Goal: Complete application form

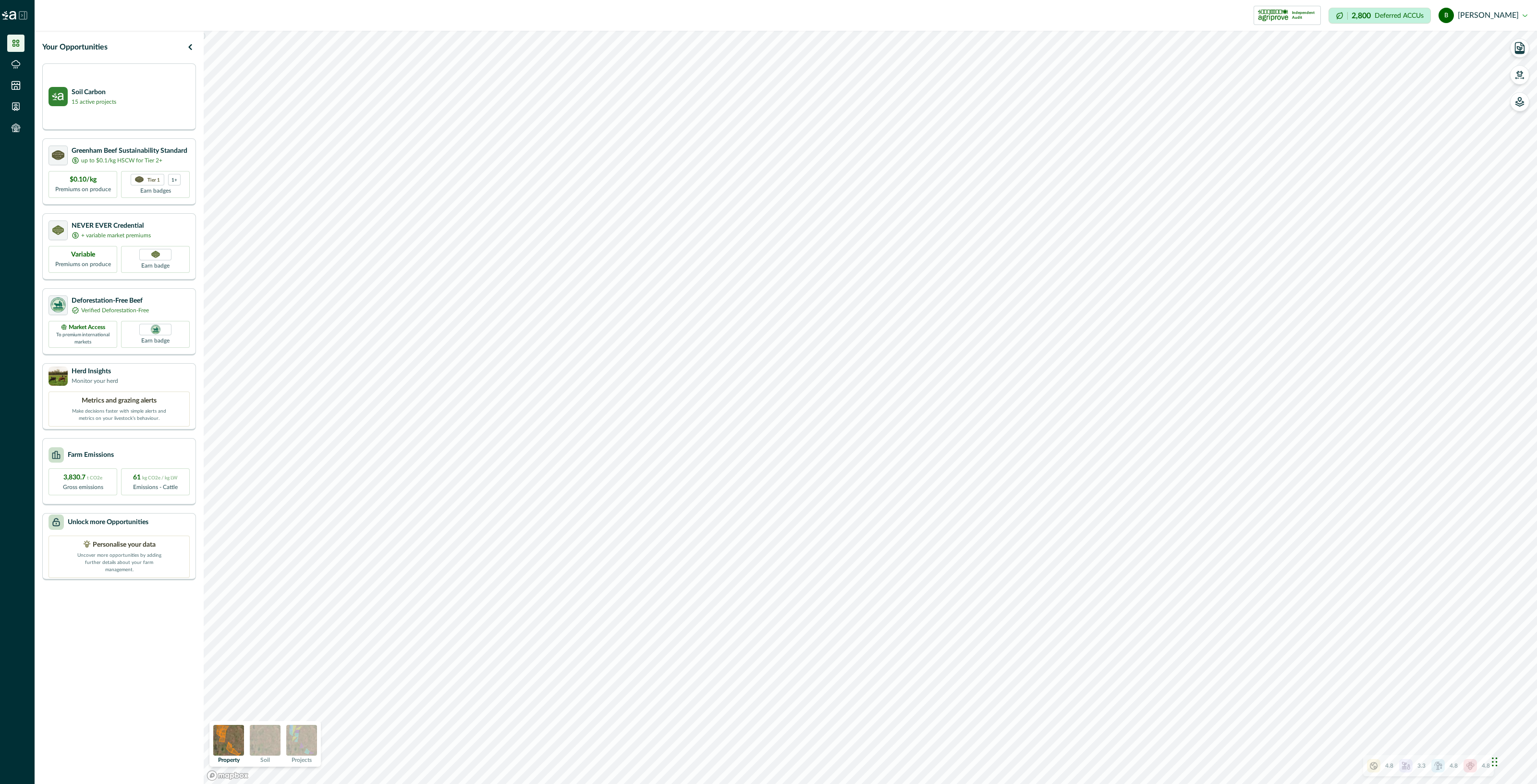
click at [20, 18] on icon at bounding box center [23, 16] width 8 height 8
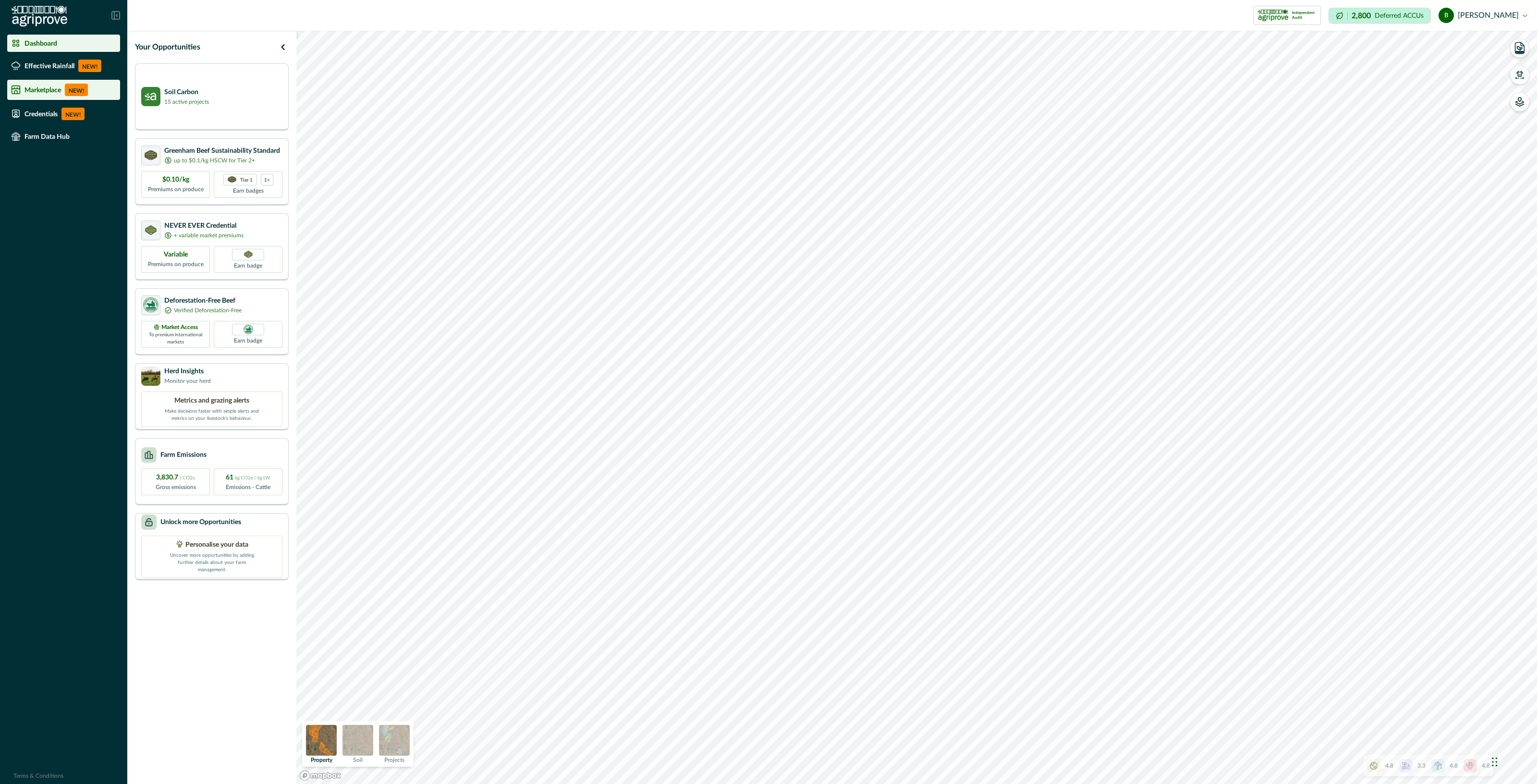
click at [63, 94] on div "Marketplace NEW!" at bounding box center [64, 89] width 105 height 13
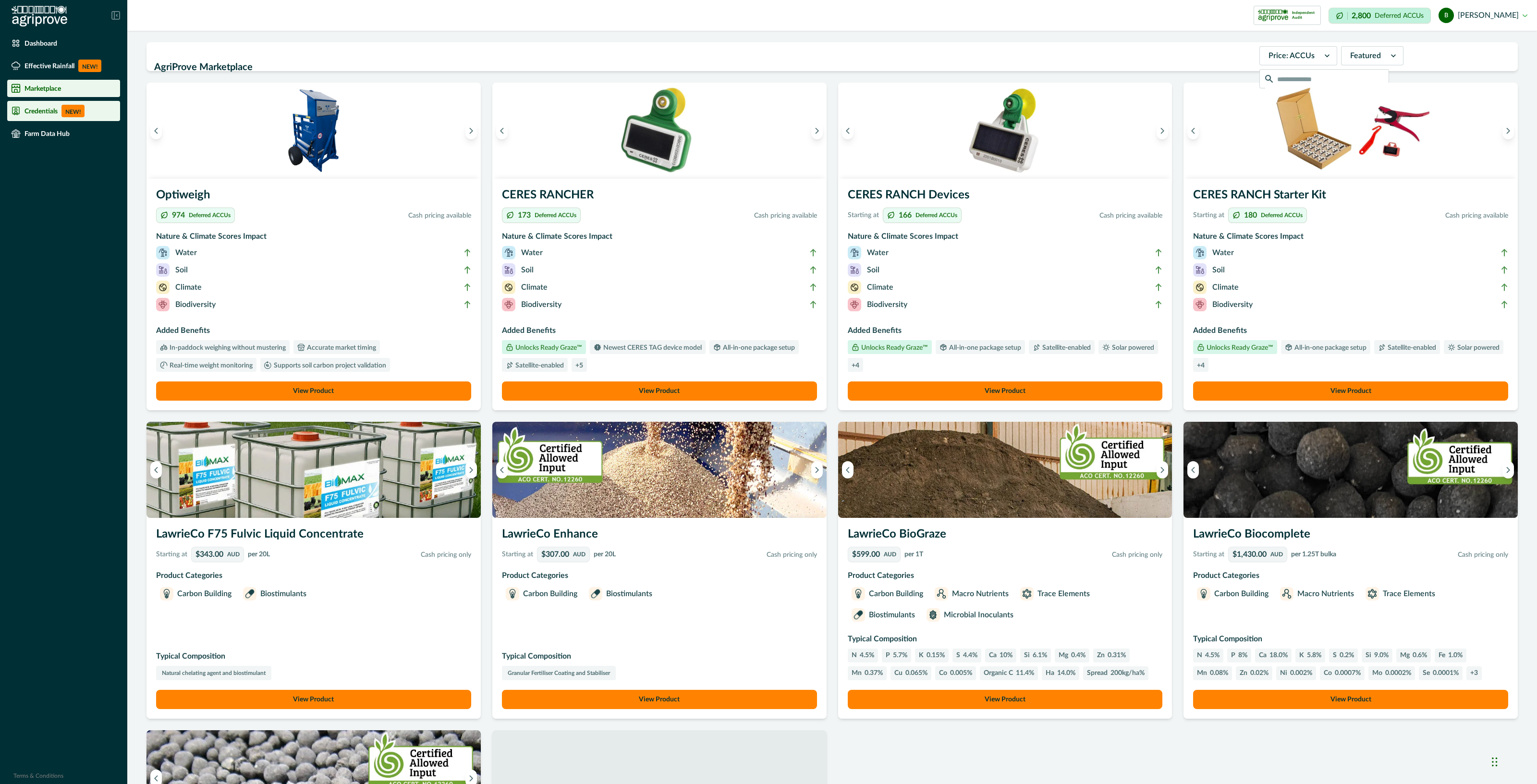
click at [74, 116] on p "NEW!" at bounding box center [73, 110] width 23 height 13
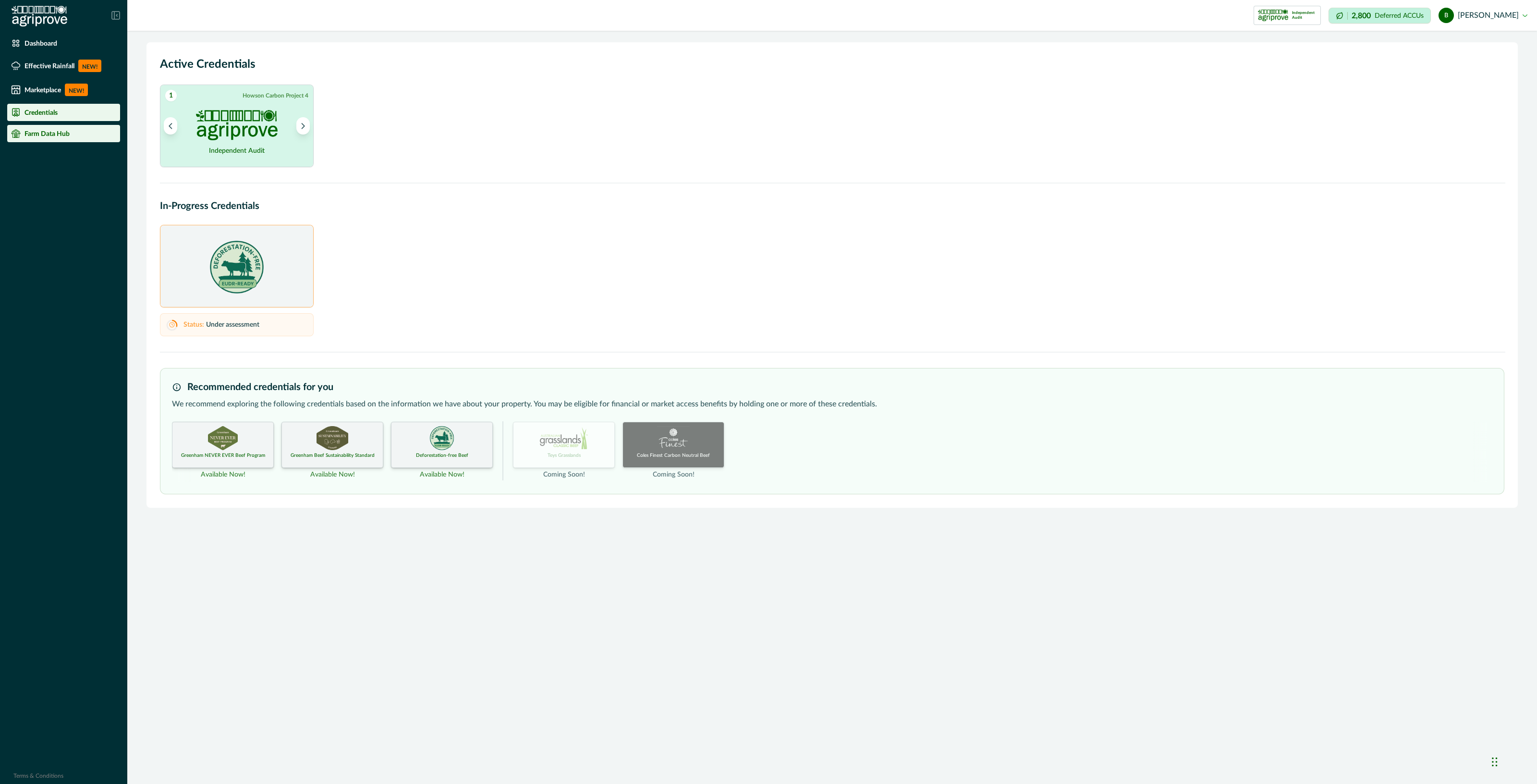
click at [70, 134] on div "Farm Data Hub" at bounding box center [64, 134] width 105 height 10
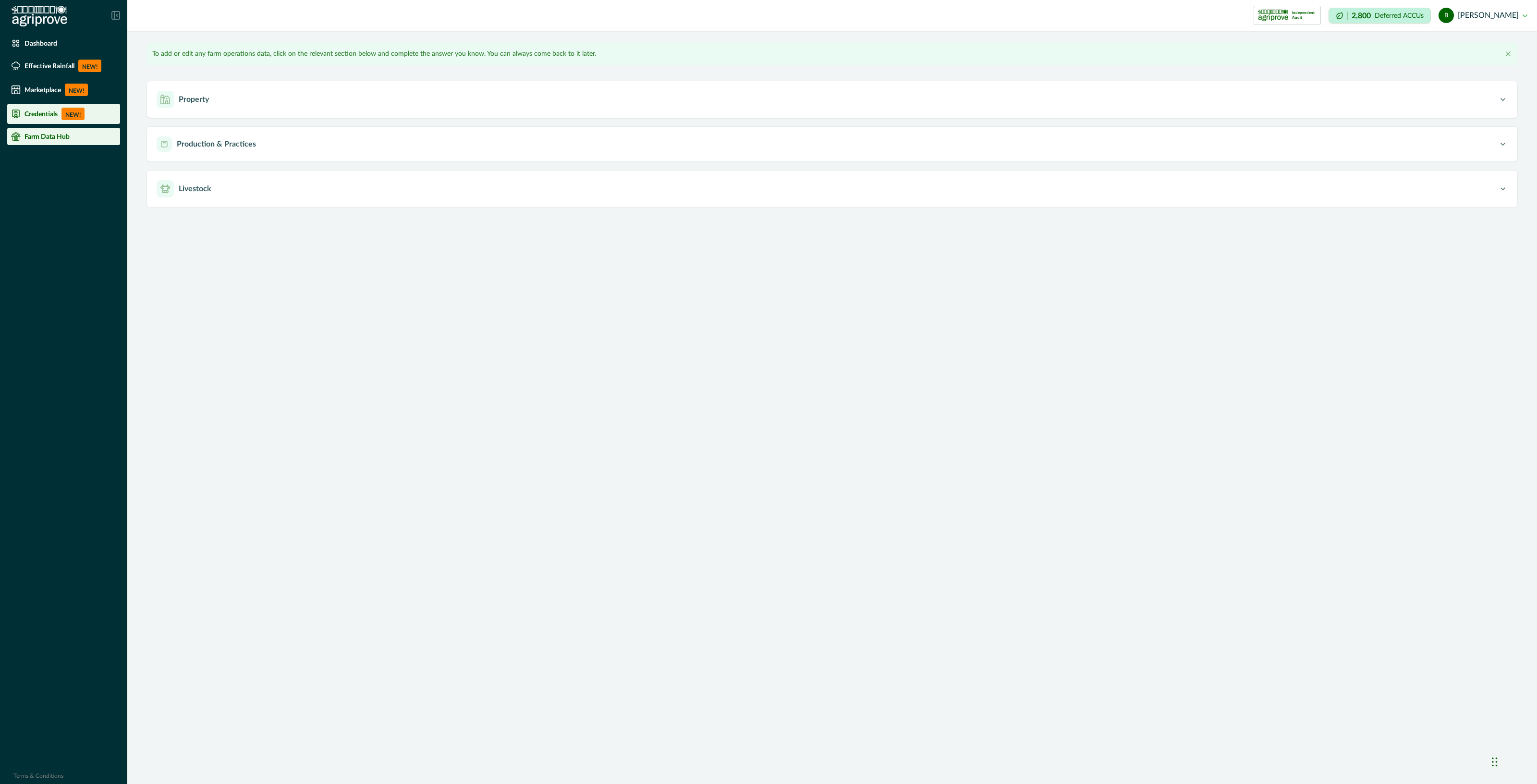
click at [53, 109] on div "Credentials NEW!" at bounding box center [64, 113] width 105 height 13
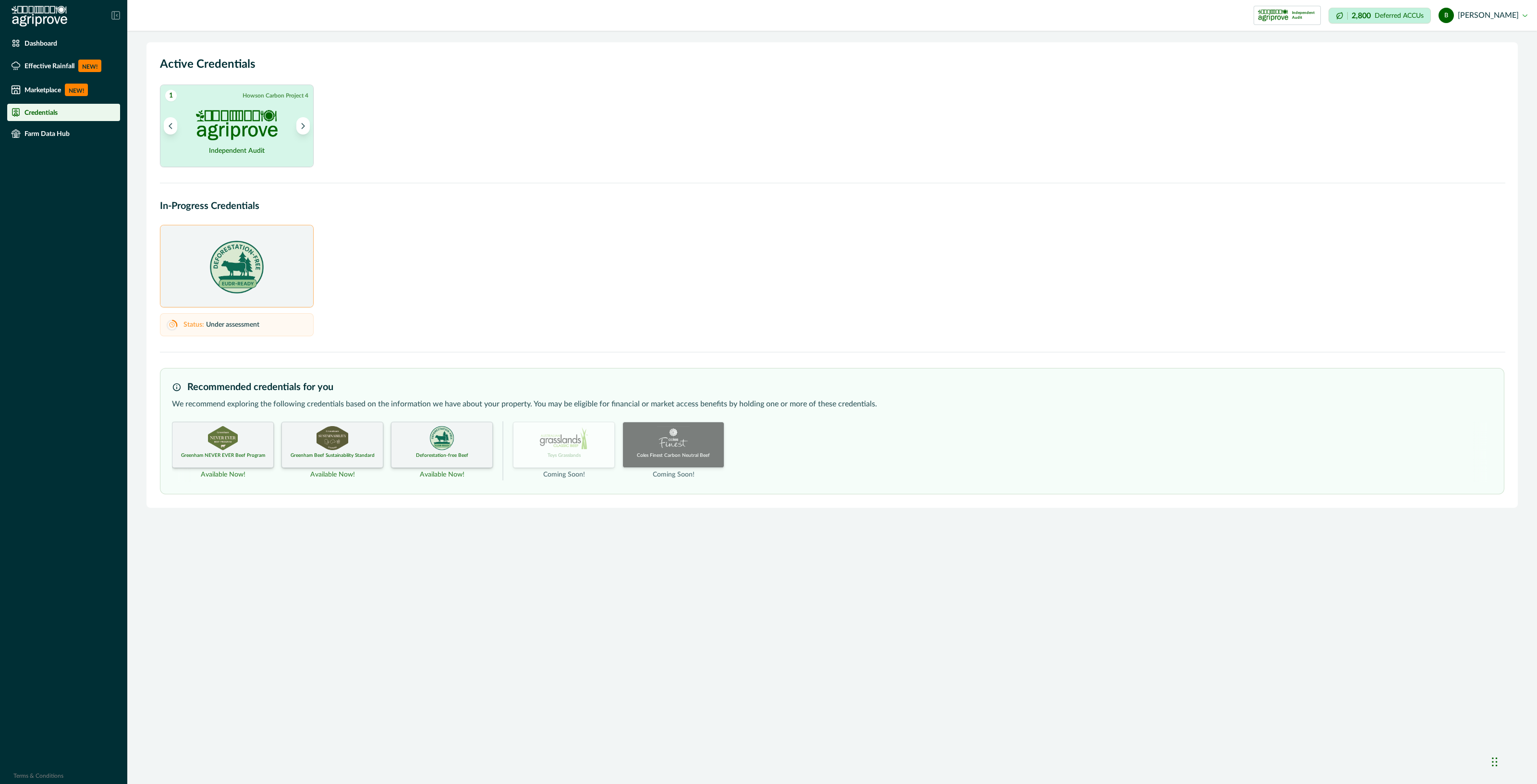
click at [243, 453] on p "Greenham NEVER EVER Beef Program" at bounding box center [223, 456] width 84 height 7
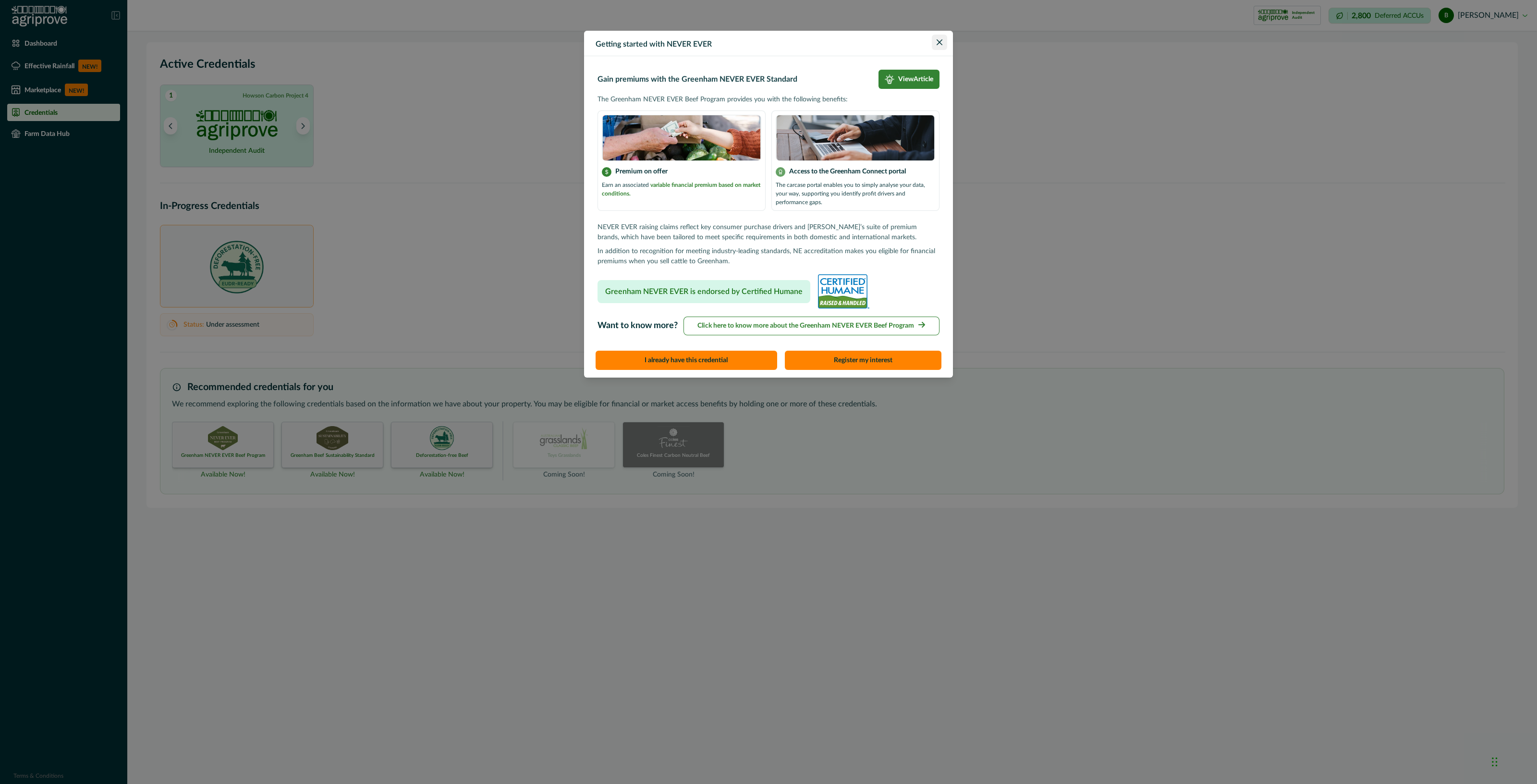
click at [941, 42] on icon "Close" at bounding box center [940, 42] width 6 height 6
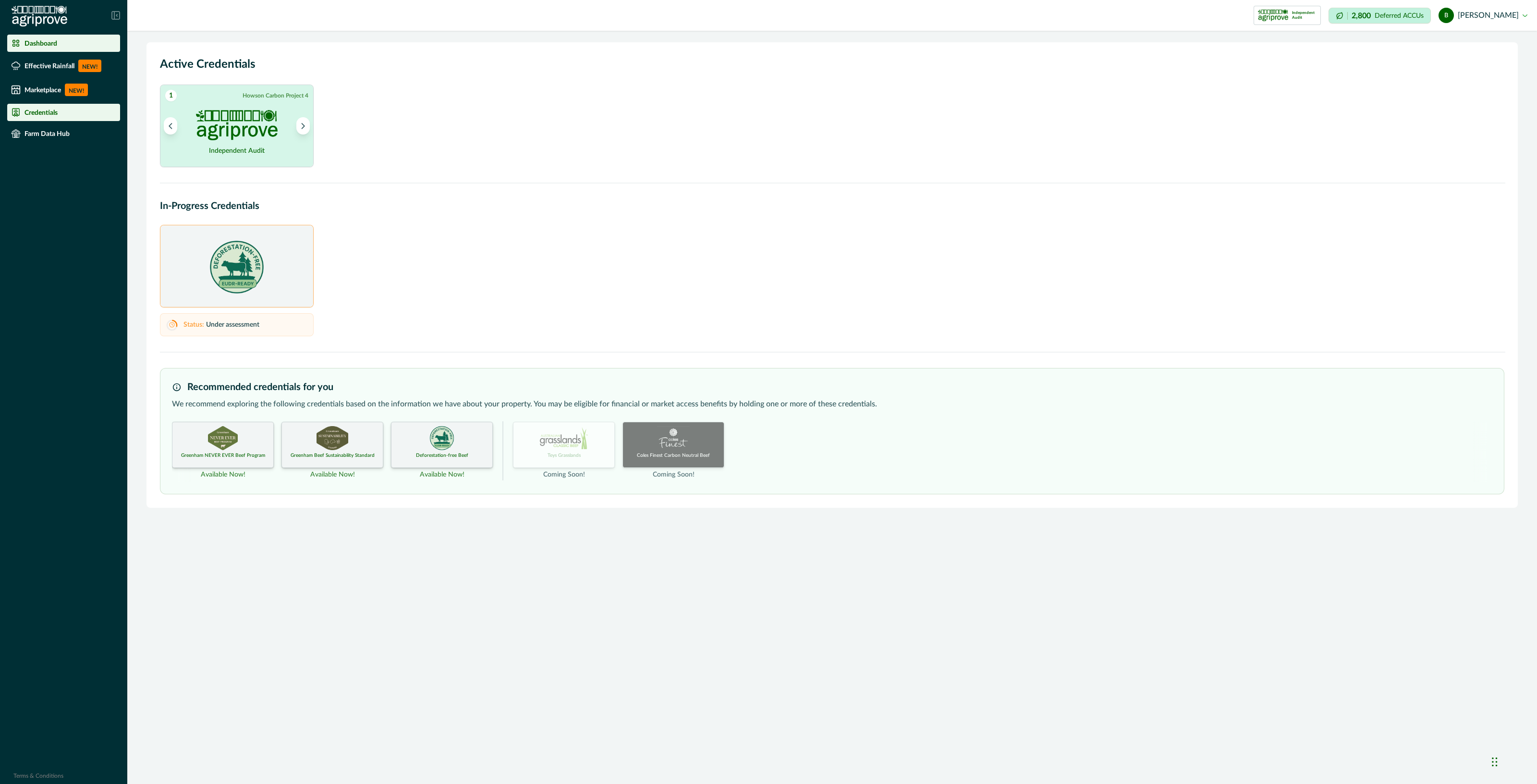
click at [64, 47] on div "Dashboard" at bounding box center [64, 43] width 105 height 10
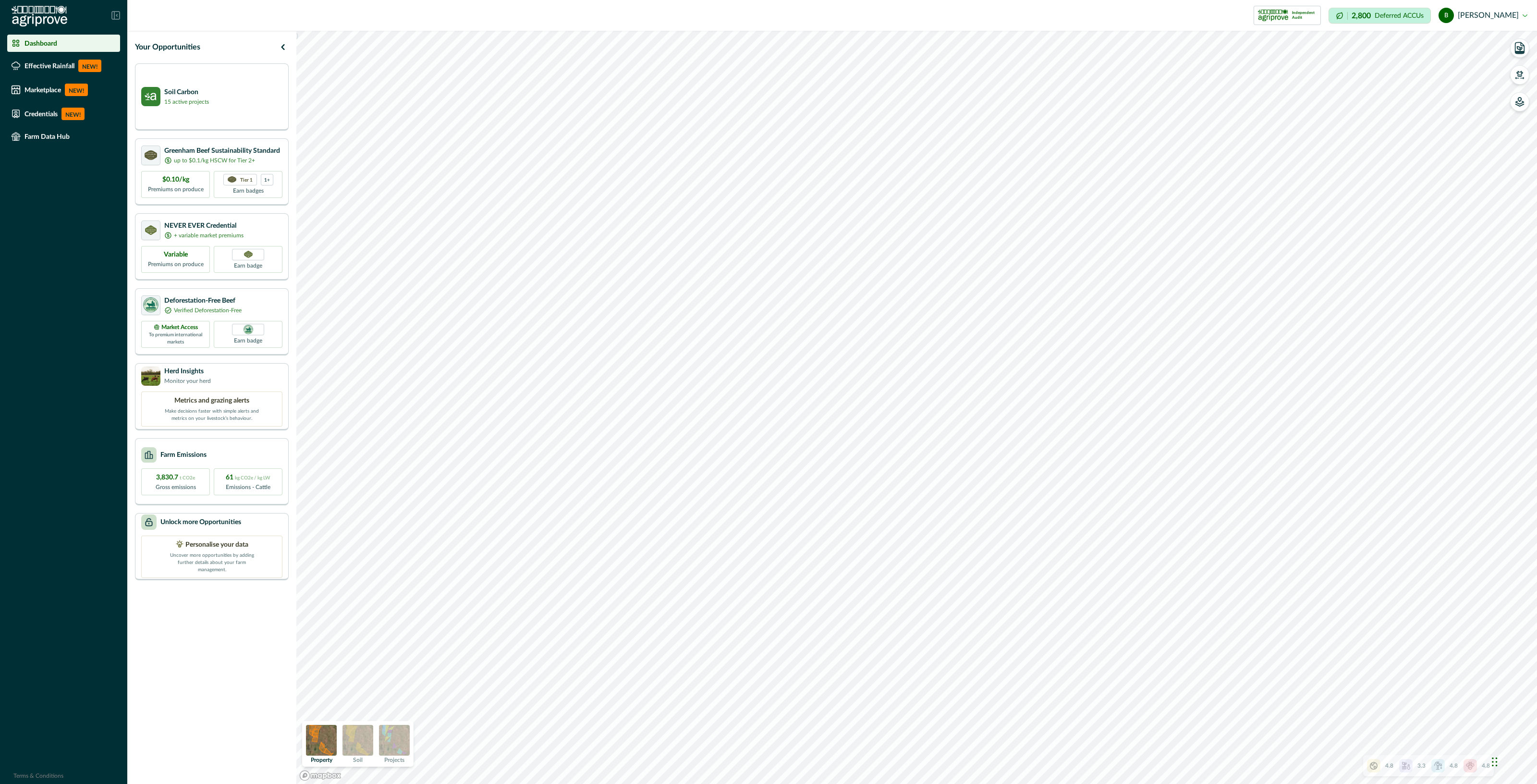
click at [1442, 768] on icon at bounding box center [1438, 766] width 10 height 10
click at [1484, 681] on icon "button" at bounding box center [1482, 684] width 8 height 8
click at [1467, 767] on icon at bounding box center [1470, 766] width 10 height 10
click at [1482, 684] on icon "button" at bounding box center [1482, 684] width 8 height 8
click at [248, 457] on div "Farm Emissions" at bounding box center [212, 455] width 141 height 16
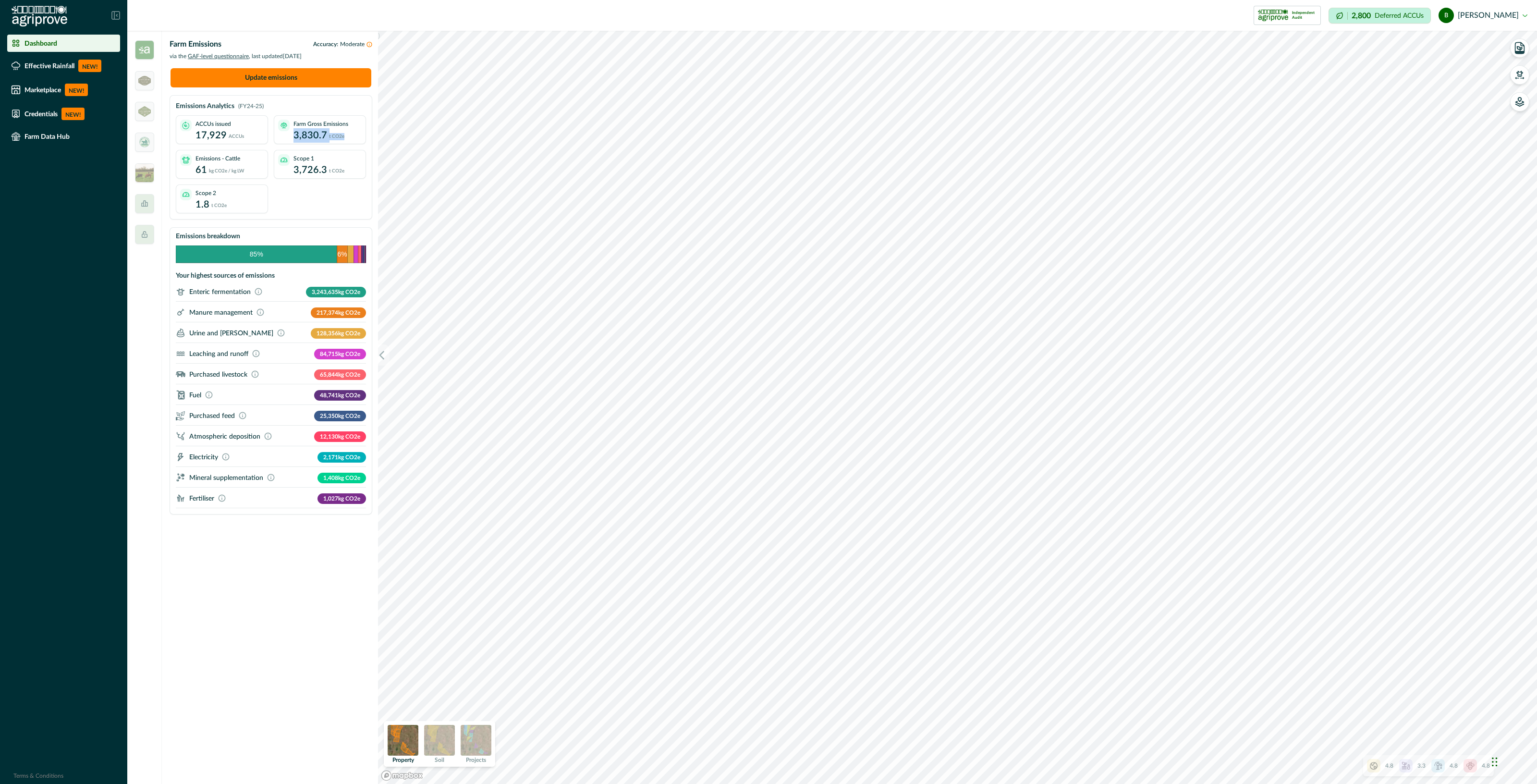
drag, startPoint x: 293, startPoint y: 131, endPoint x: 344, endPoint y: 132, distance: 51.0
click at [344, 132] on div "Farm Gross Emissions 3,830.7 t CO2e" at bounding box center [328, 131] width 68 height 23
click at [344, 137] on div "Farm Gross Emissions 3,830.7 t CO2e" at bounding box center [328, 131] width 68 height 23
click at [142, 53] on img at bounding box center [144, 50] width 19 height 19
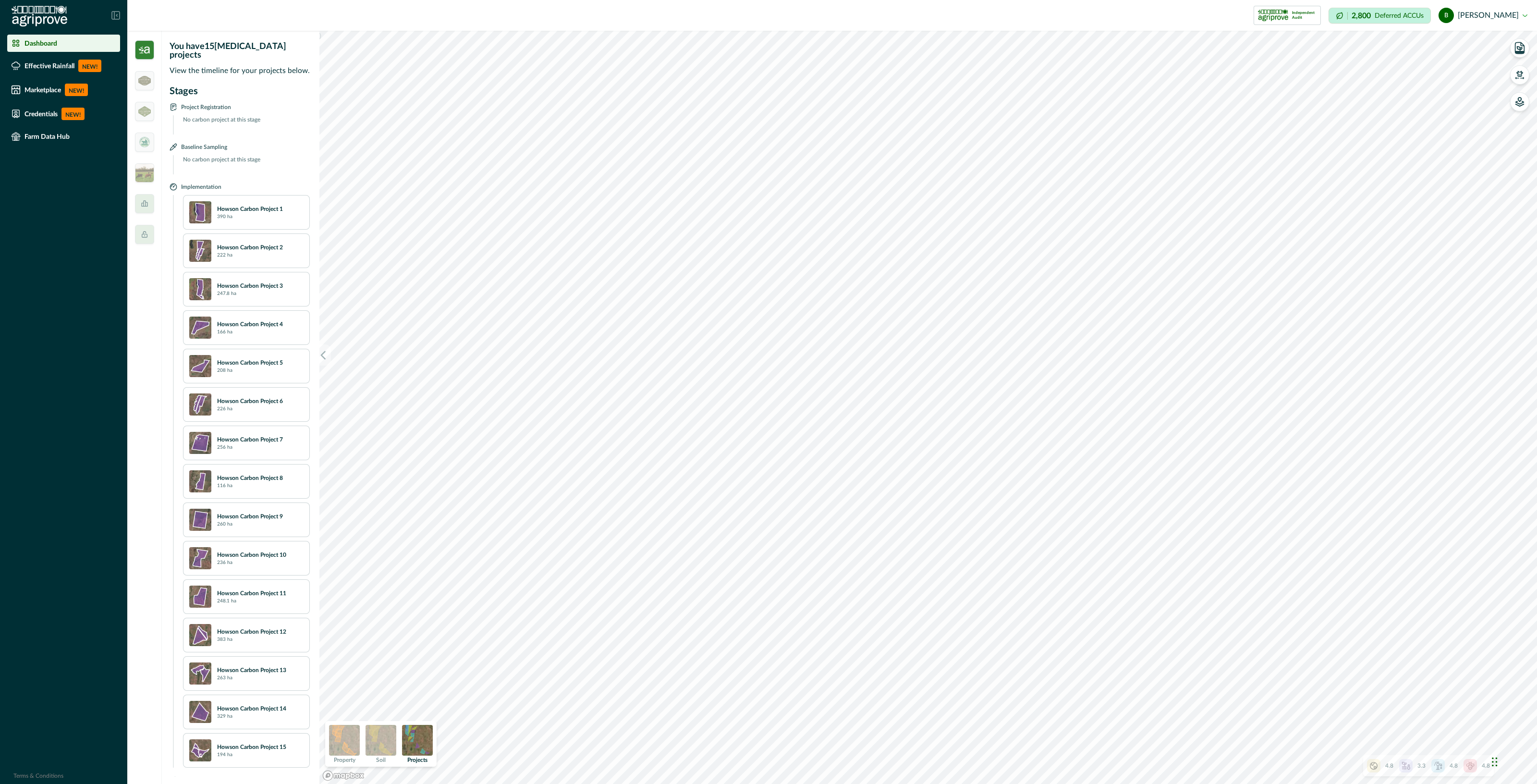
scroll to position [60, 0]
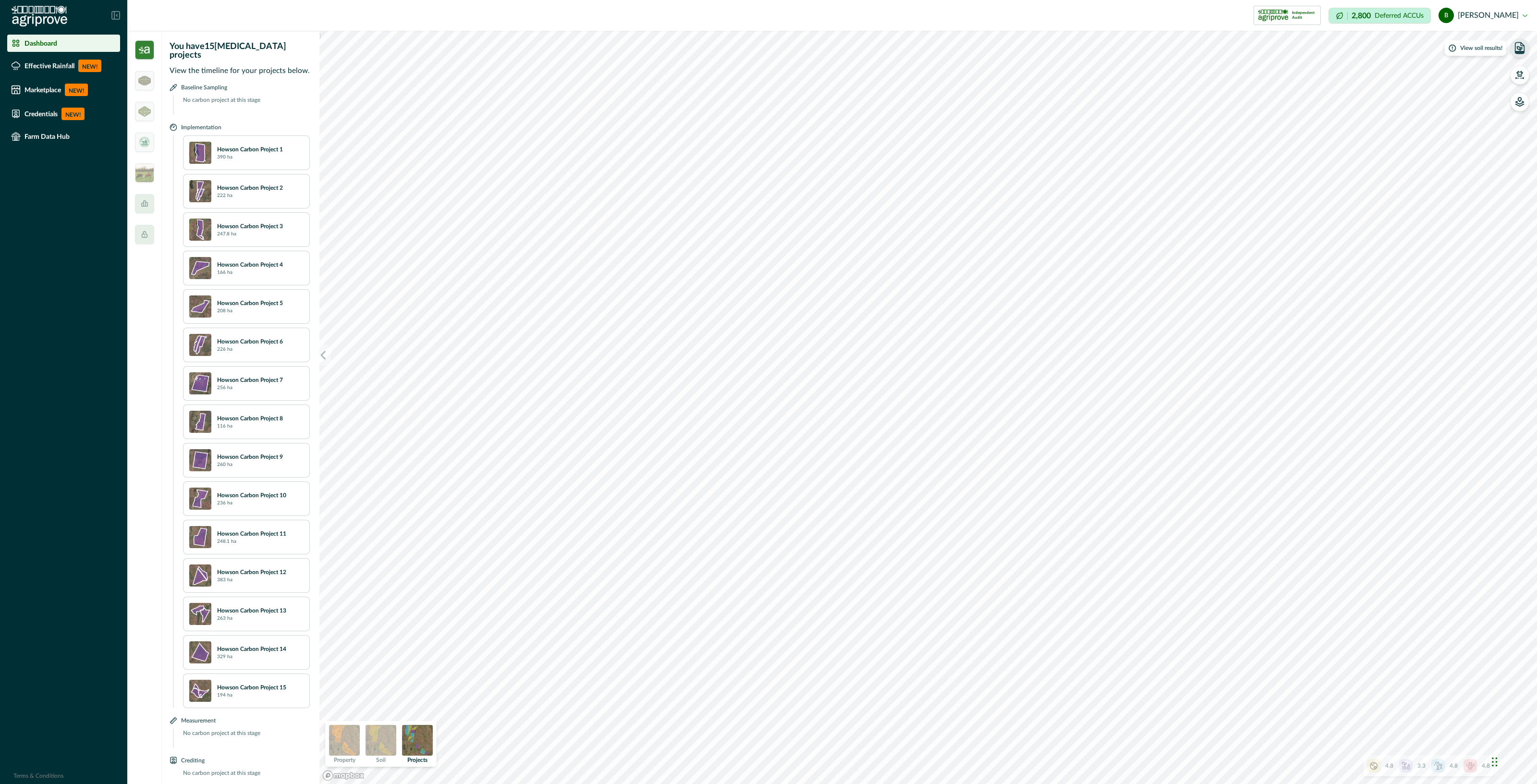
click at [1518, 53] on icon "button" at bounding box center [1520, 48] width 9 height 11
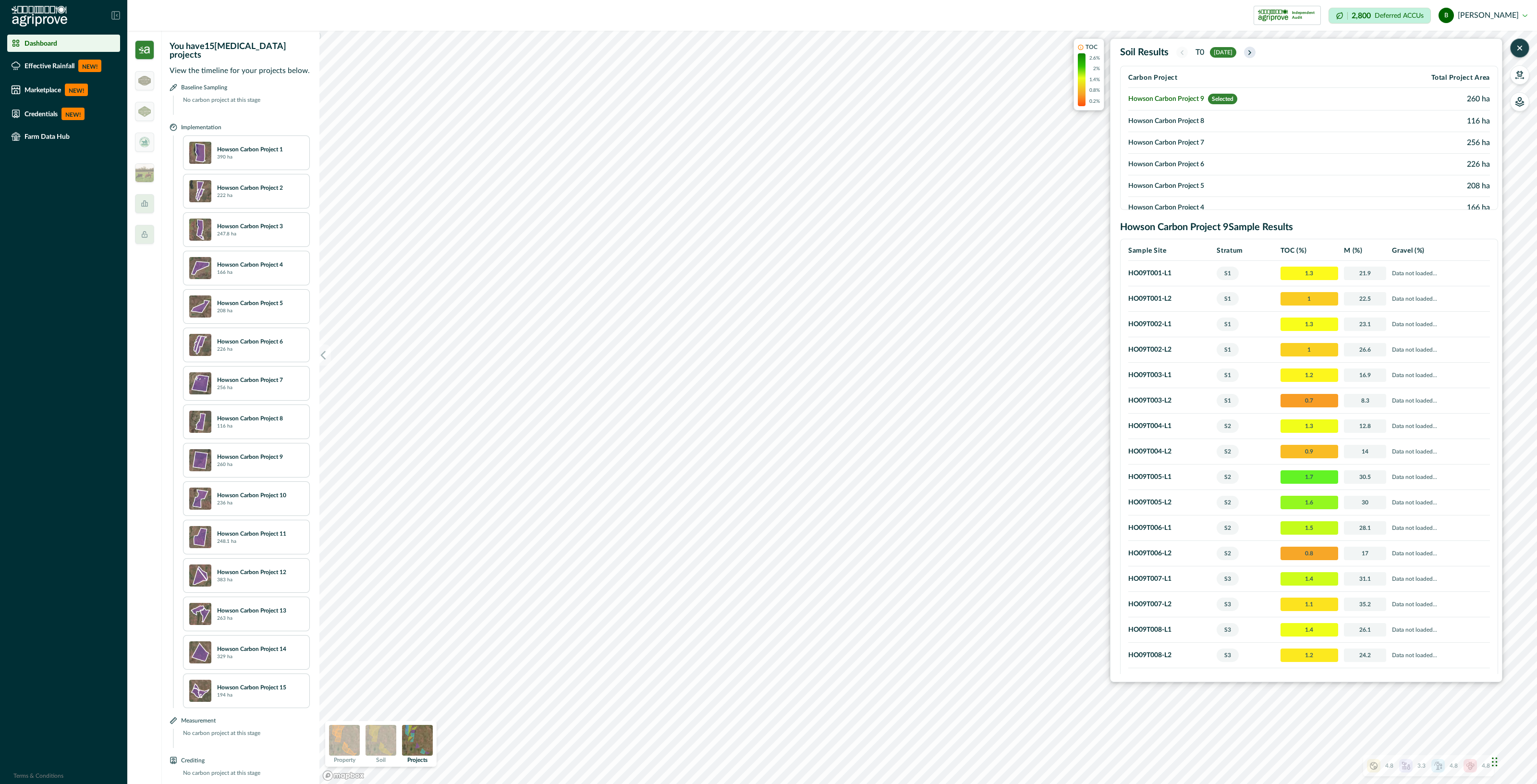
click at [1252, 51] on icon "button" at bounding box center [1249, 53] width 8 height 8
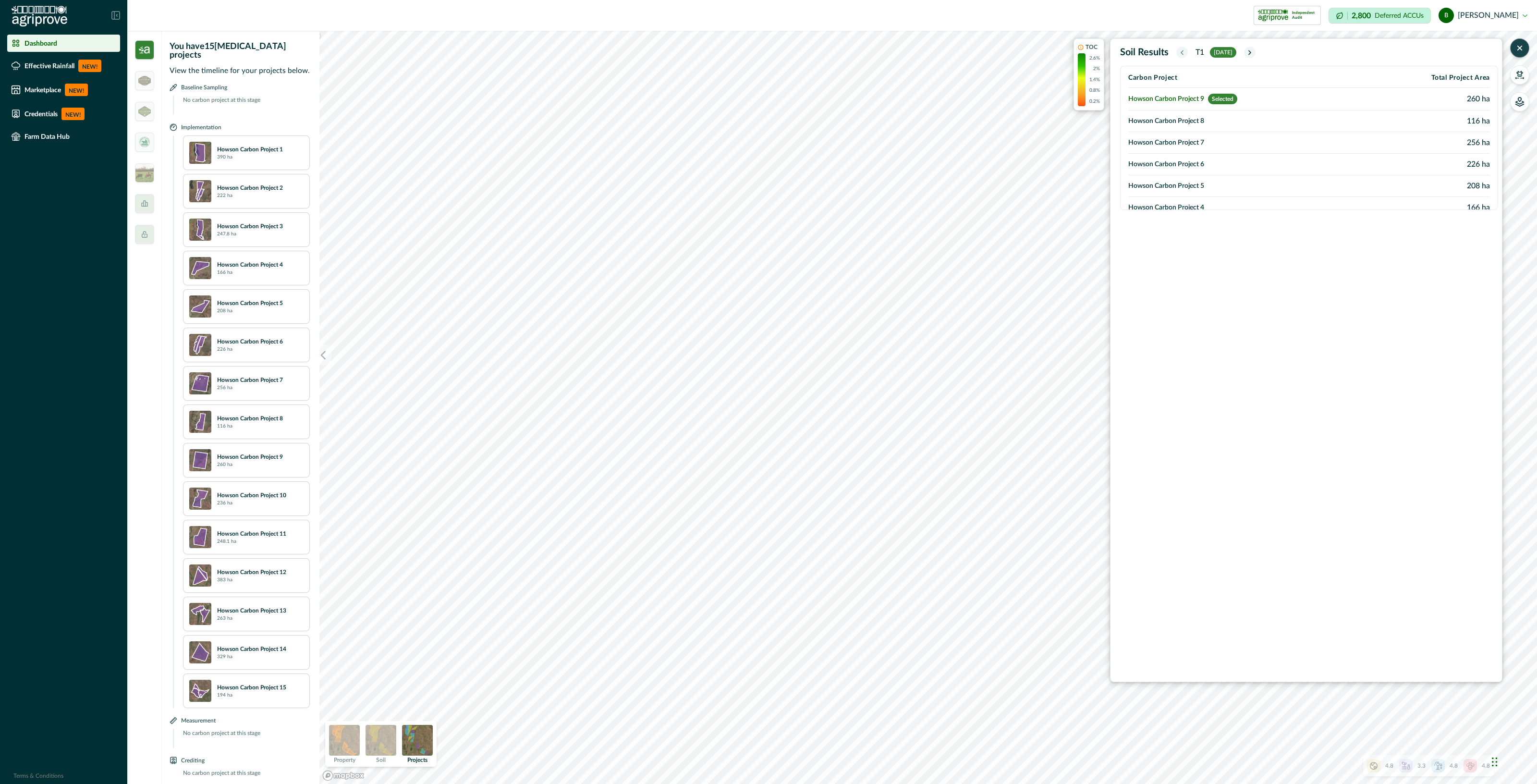
click at [1519, 50] on icon "button" at bounding box center [1520, 48] width 10 height 10
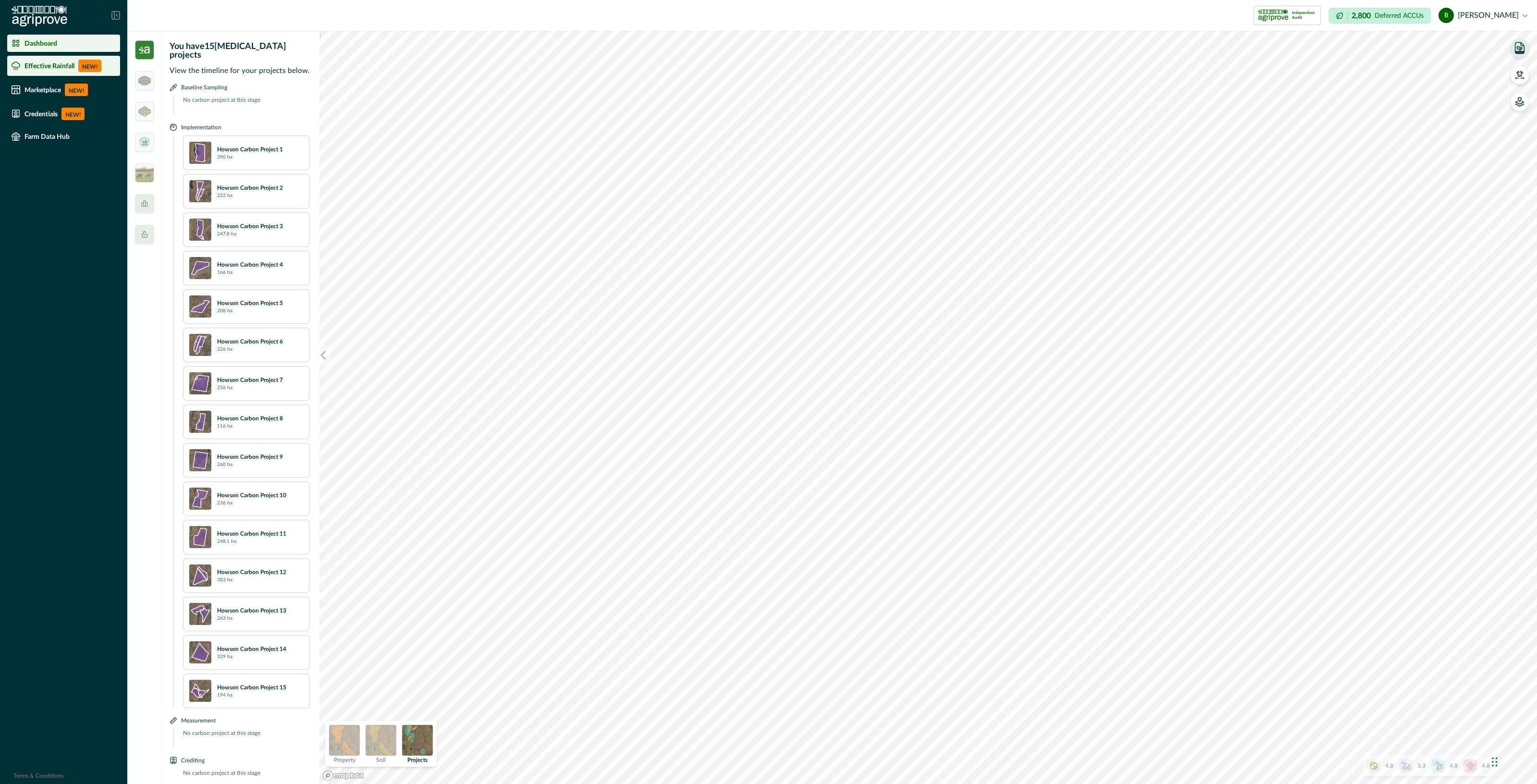
click at [41, 58] on li "Effective Rainfall NEW!" at bounding box center [63, 66] width 113 height 20
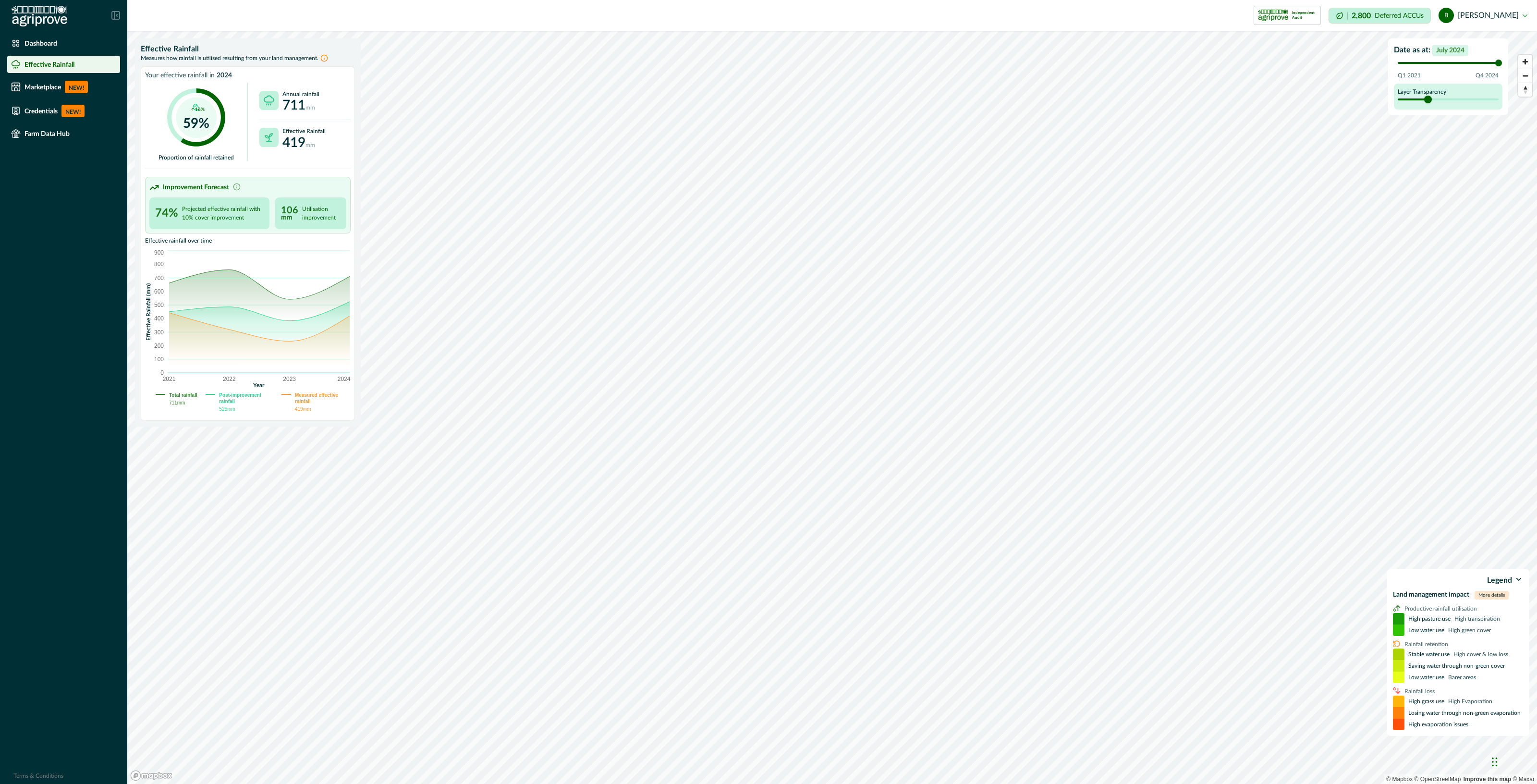
click at [1424, 109] on div "Layer Transparency" at bounding box center [1448, 96] width 109 height 26
click at [1507, 83] on div "Date as at: [DATE] Q1 2021 Q4 2024 Layer Transparency" at bounding box center [1448, 76] width 120 height 77
click at [51, 41] on p "Dashboard" at bounding box center [41, 43] width 33 height 8
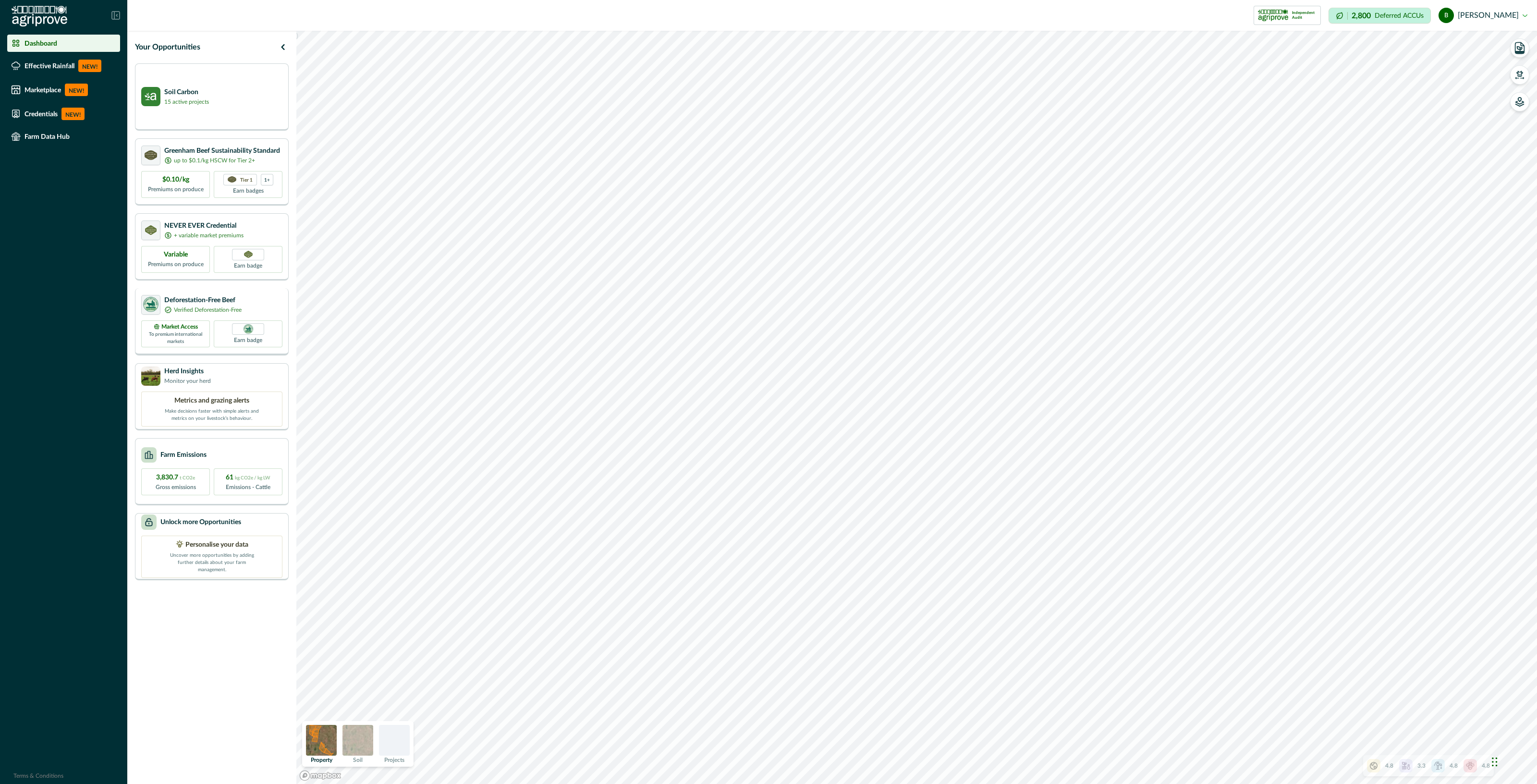
click at [230, 310] on p "Verified Deforestation-Free" at bounding box center [208, 310] width 68 height 8
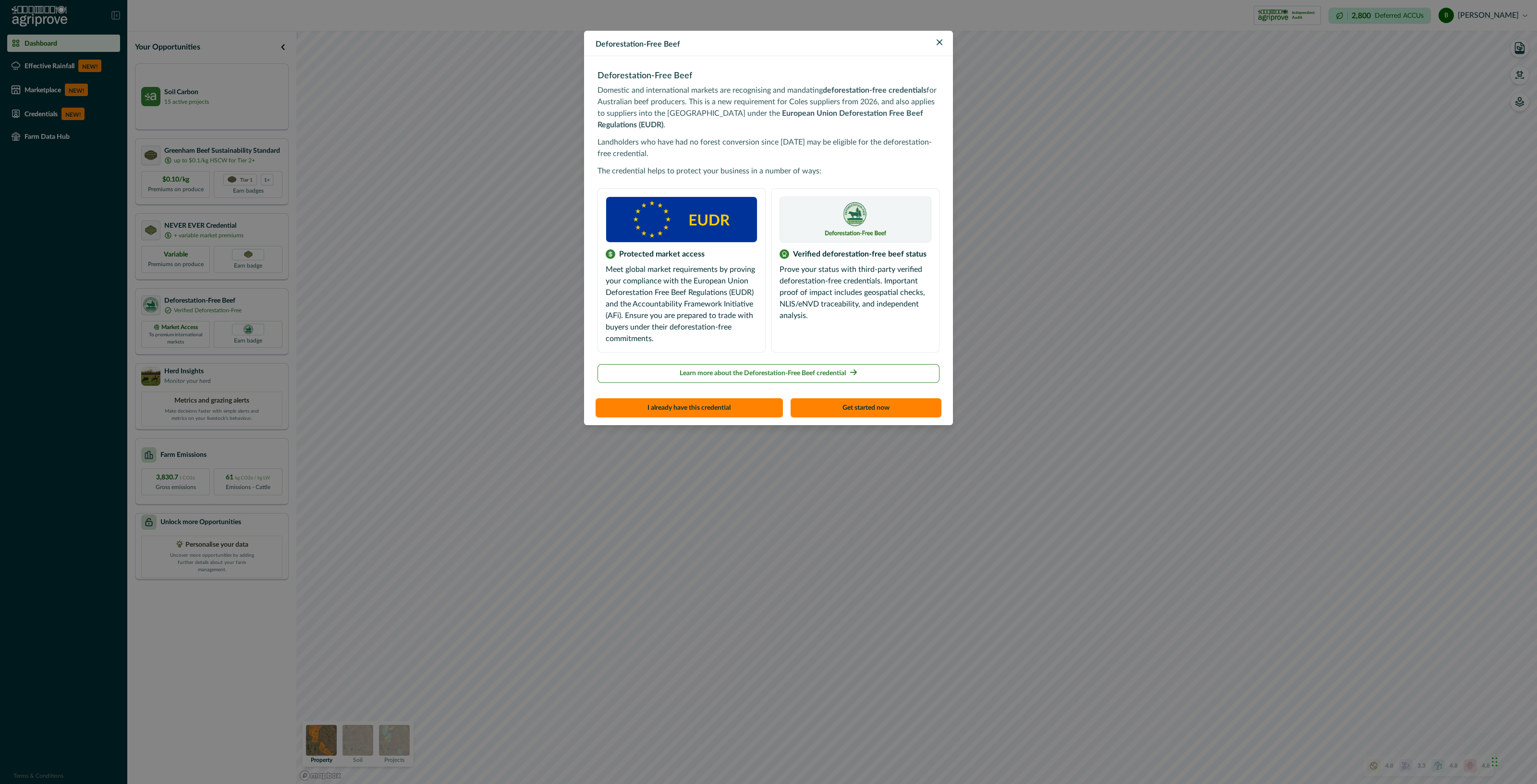
click at [790, 368] on p "Learn more about the Deforestation-Free Beef credential" at bounding box center [763, 373] width 166 height 10
click at [687, 398] on button "I already have this credential" at bounding box center [689, 408] width 187 height 19
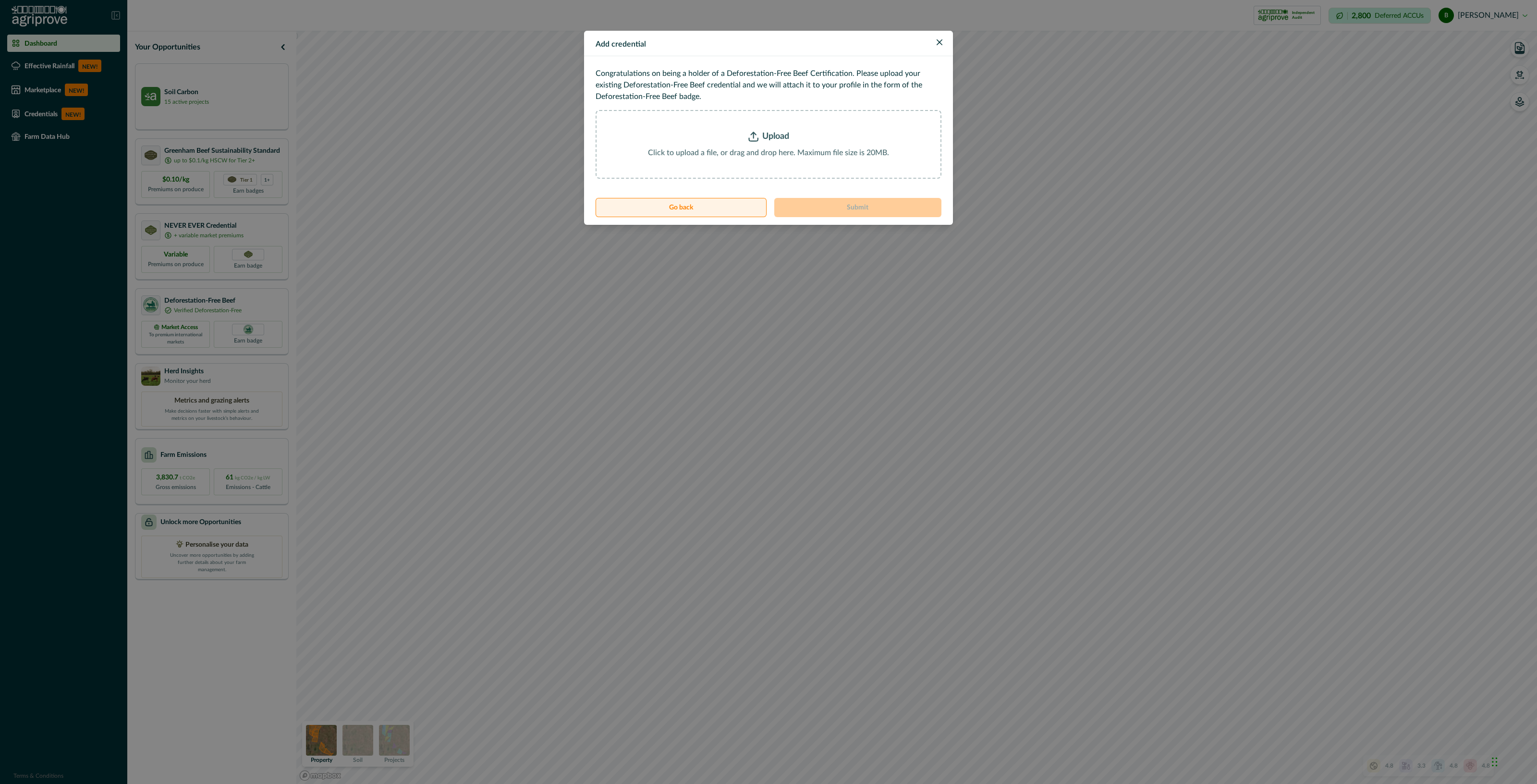
click at [734, 205] on button "Go back" at bounding box center [681, 208] width 171 height 19
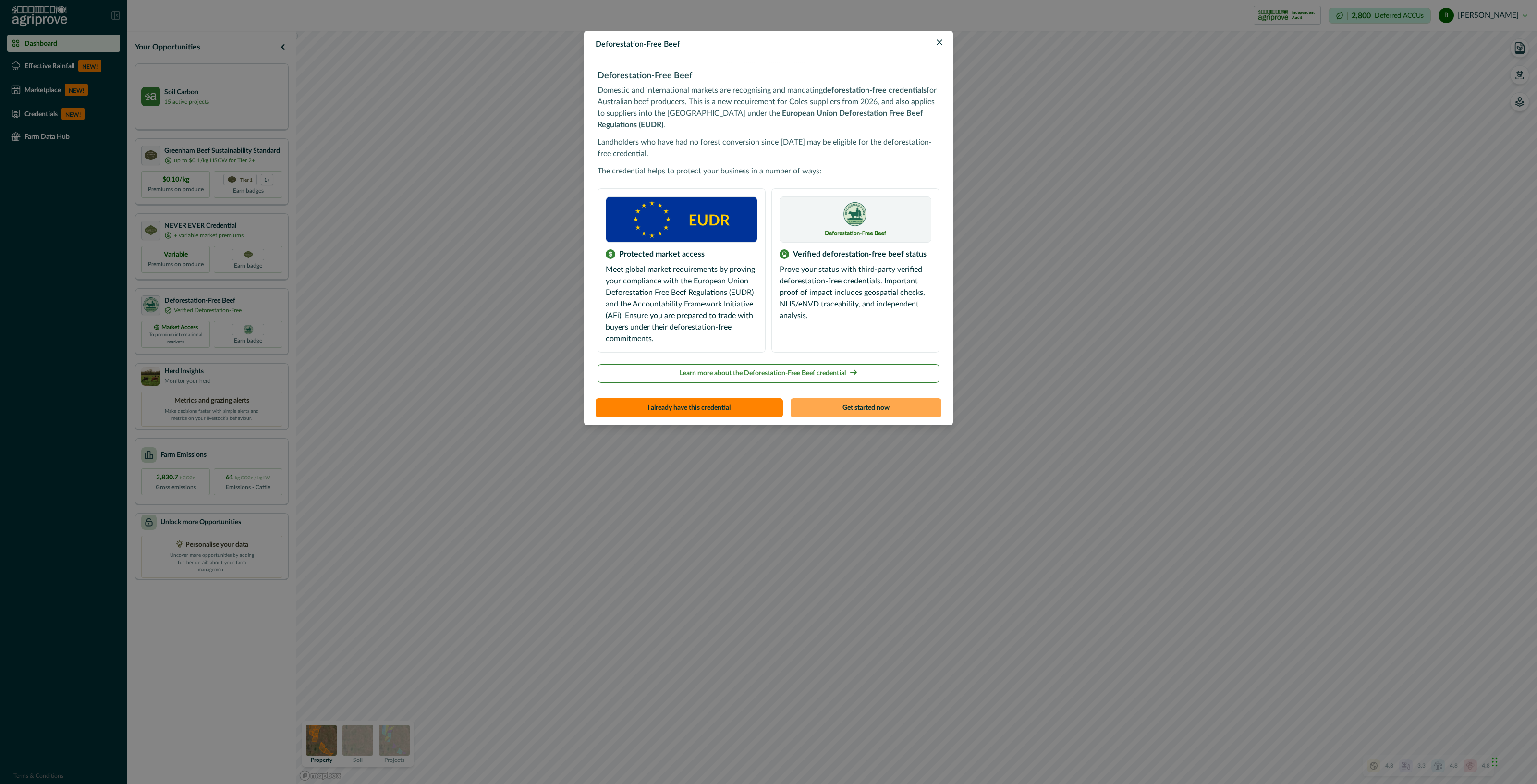
click at [846, 400] on button "Get started now" at bounding box center [866, 408] width 152 height 19
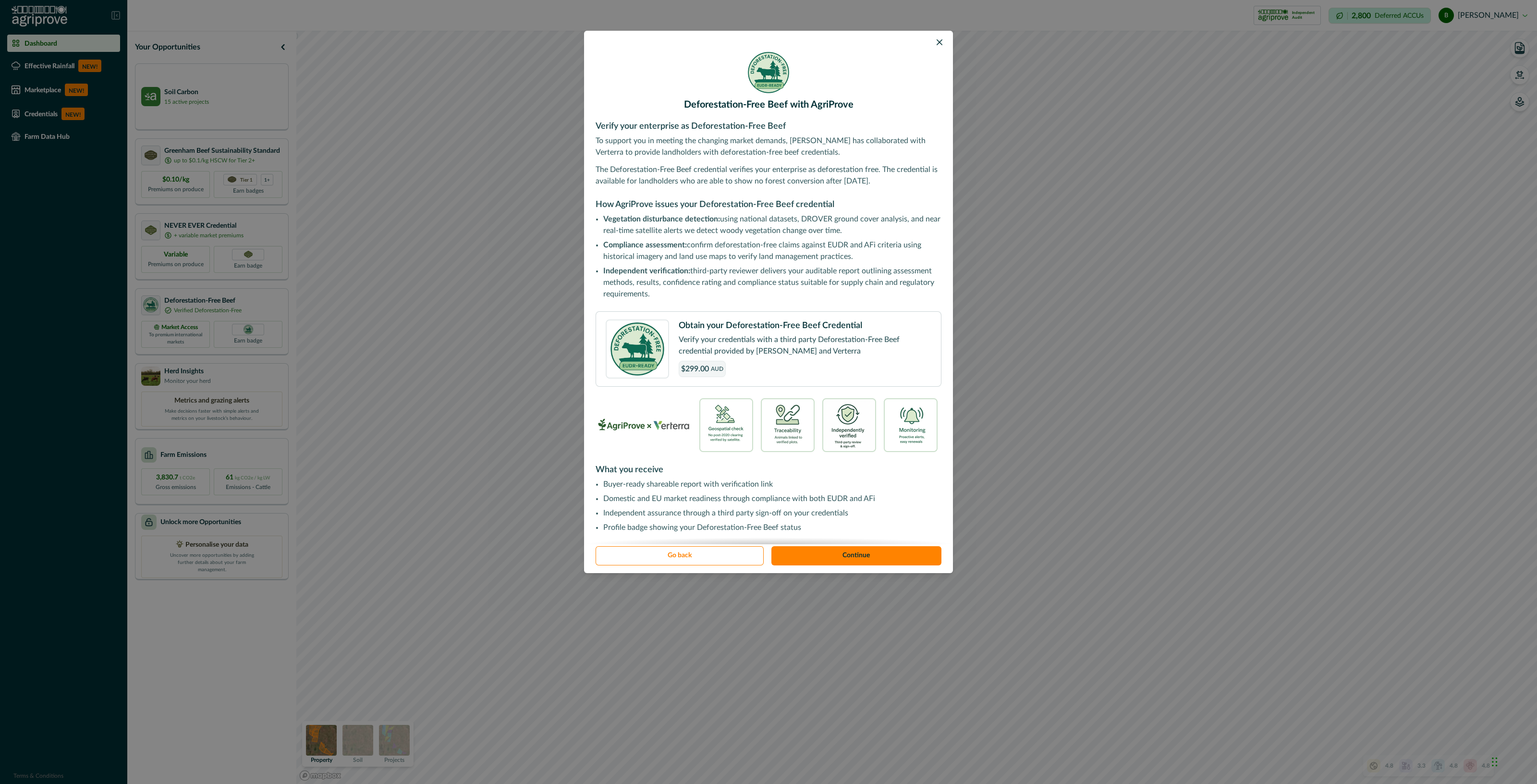
scroll to position [52, 0]
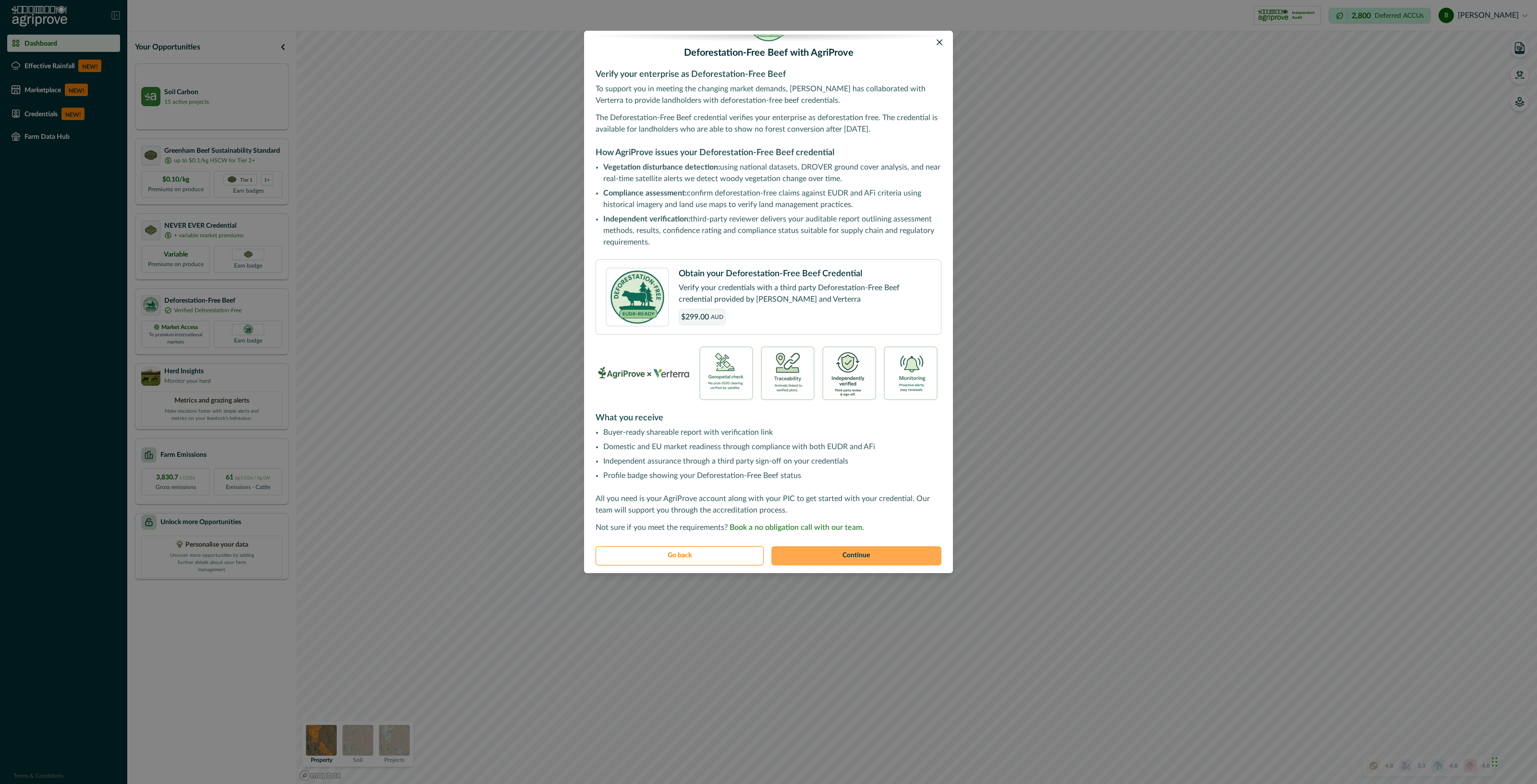
click at [872, 555] on button "Continue" at bounding box center [857, 555] width 171 height 19
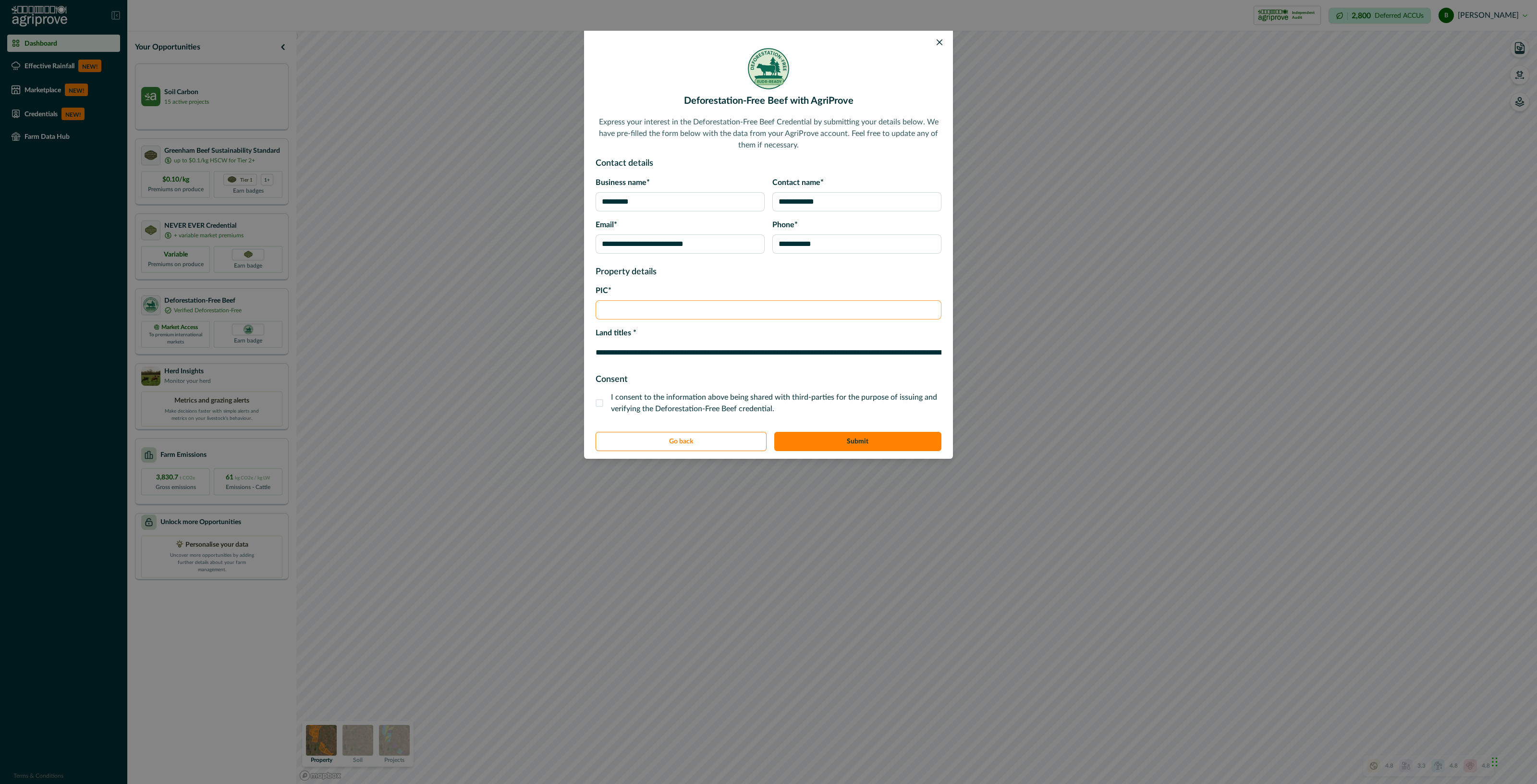
click at [649, 310] on input "PIC*" at bounding box center [768, 310] width 346 height 19
click at [594, 288] on div "**********" at bounding box center [768, 229] width 369 height 396
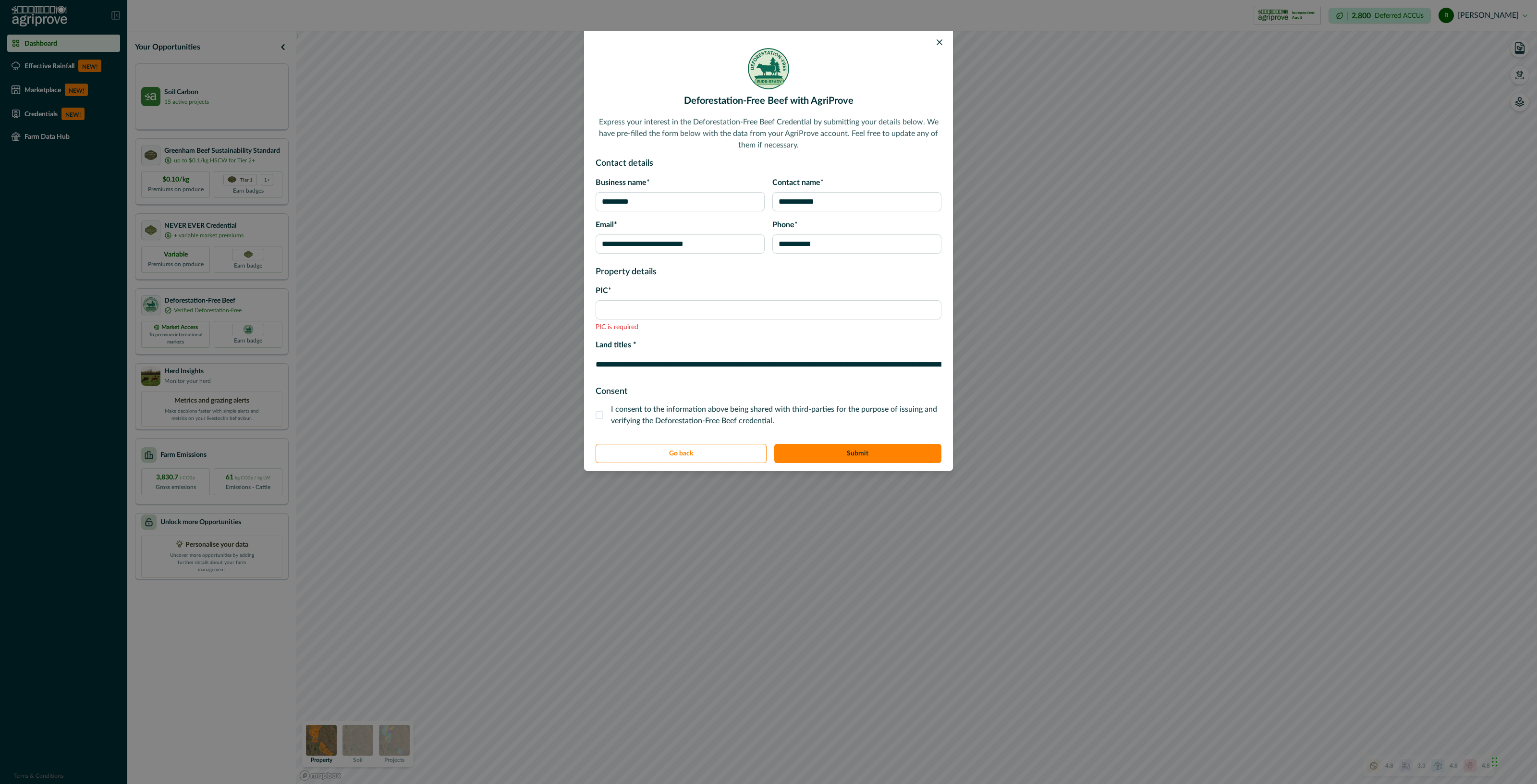
click at [600, 415] on span at bounding box center [599, 415] width 8 height 8
click at [656, 407] on span "I consent to the information above being shared with third-parties for the purp…" at bounding box center [776, 415] width 331 height 23
click at [705, 422] on span "I consent to the information above being shared with third-parties for the purp…" at bounding box center [776, 415] width 331 height 23
click at [896, 459] on button "Submit" at bounding box center [858, 453] width 168 height 19
click at [893, 457] on button "Submit" at bounding box center [858, 453] width 168 height 19
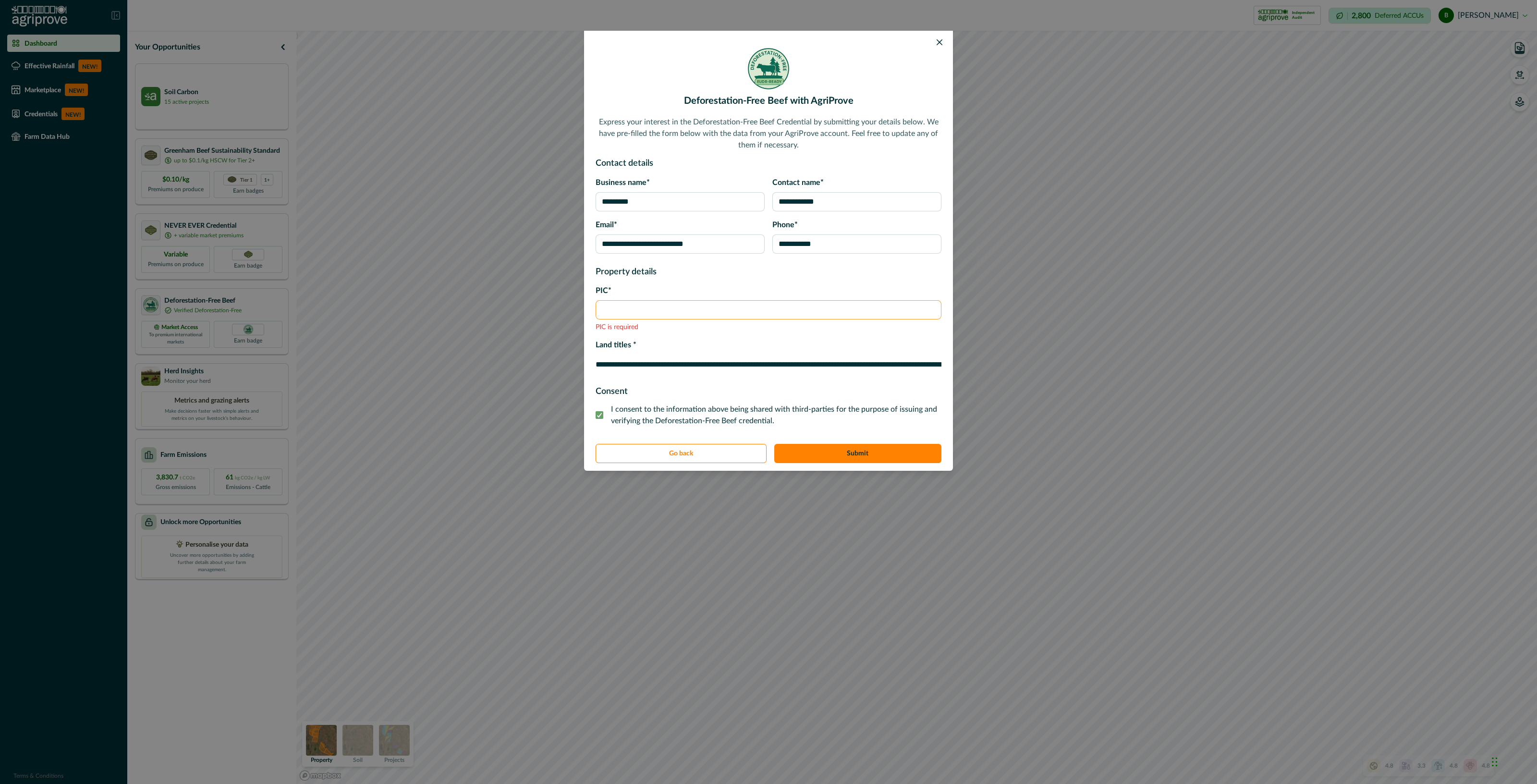
click at [624, 313] on input "PIC*" at bounding box center [768, 310] width 346 height 19
click at [774, 444] on button "Submit" at bounding box center [858, 453] width 168 height 19
type input "***"
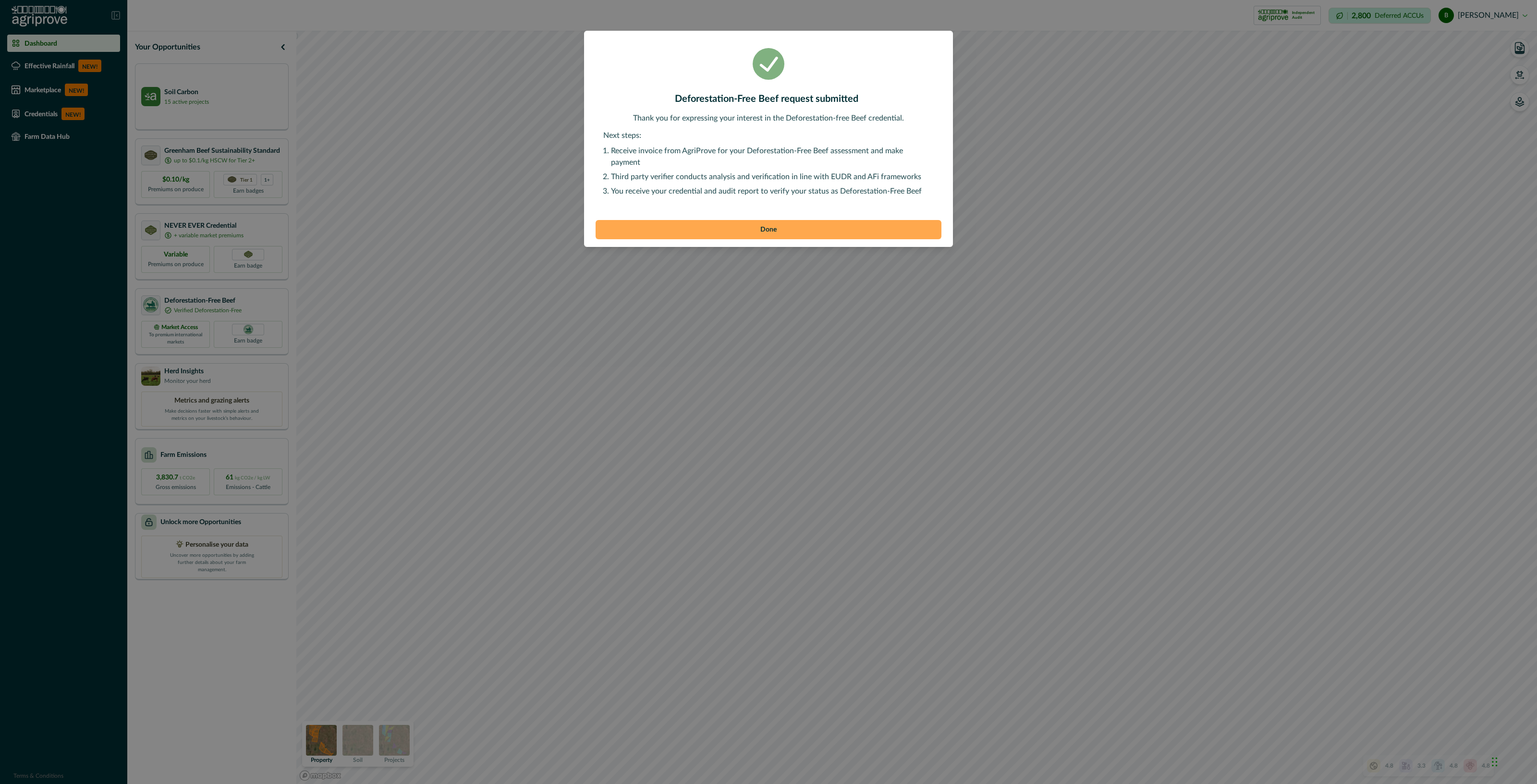
click at [757, 226] on button "Done" at bounding box center [768, 230] width 346 height 19
